Goal: Task Accomplishment & Management: Manage account settings

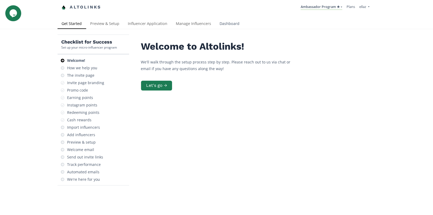
click at [223, 26] on link "Dashboard" at bounding box center [229, 24] width 28 height 11
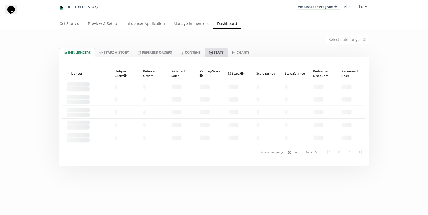
click at [223, 48] on link "Stats" at bounding box center [216, 52] width 23 height 9
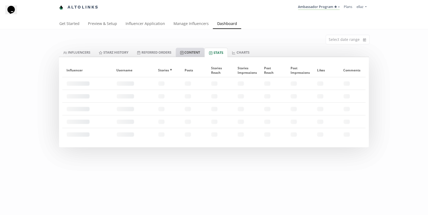
click at [201, 50] on link "Content" at bounding box center [190, 52] width 29 height 9
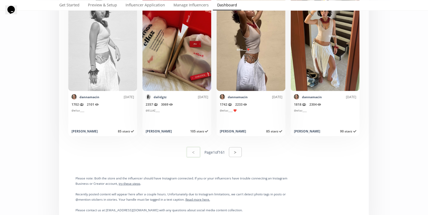
scroll to position [2667, 0]
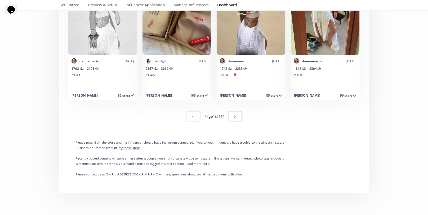
click at [232, 116] on button ">" at bounding box center [235, 115] width 14 height 11
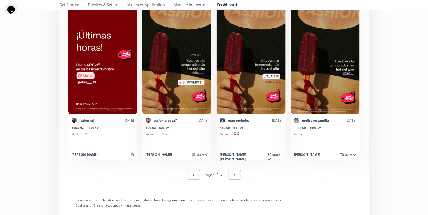
scroll to position [2705, 0]
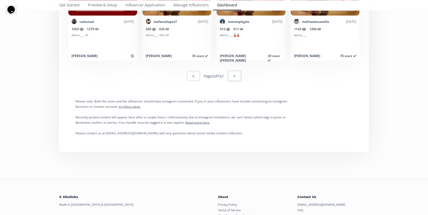
click at [234, 77] on button ">" at bounding box center [235, 75] width 14 height 11
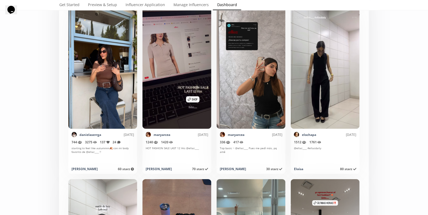
scroll to position [2419, 0]
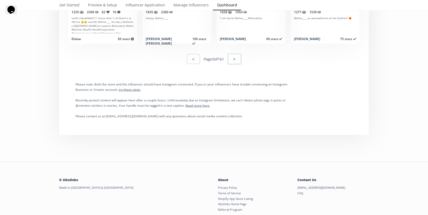
click at [238, 53] on button ">" at bounding box center [235, 58] width 14 height 11
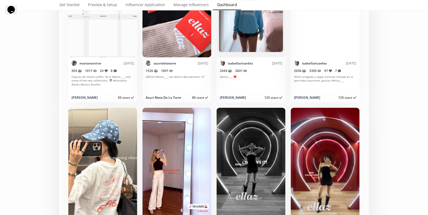
scroll to position [2588, 0]
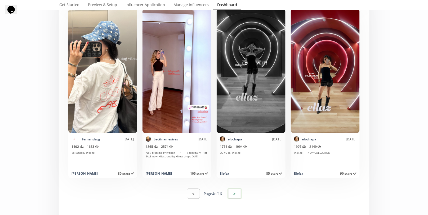
click at [237, 193] on button ">" at bounding box center [235, 193] width 14 height 11
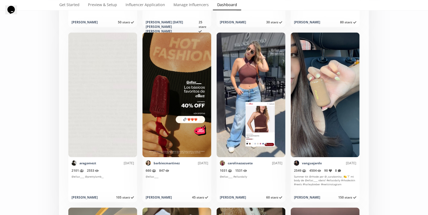
scroll to position [1191, 0]
